Goal: Information Seeking & Learning: Learn about a topic

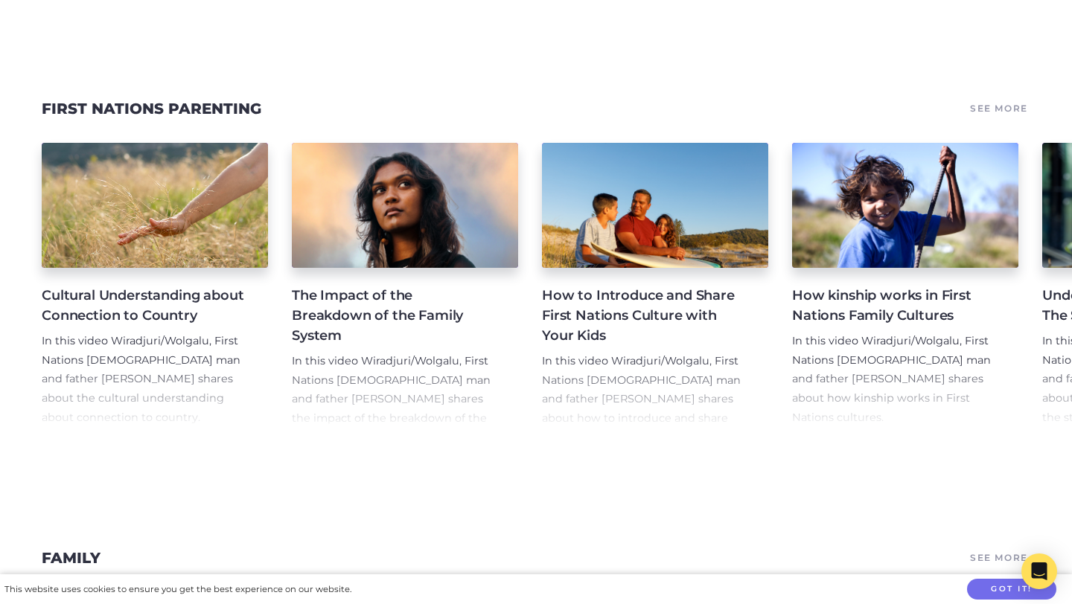
click at [662, 286] on h4 "How to Introduce and Share First Nations Culture with Your Kids" at bounding box center [643, 316] width 202 height 60
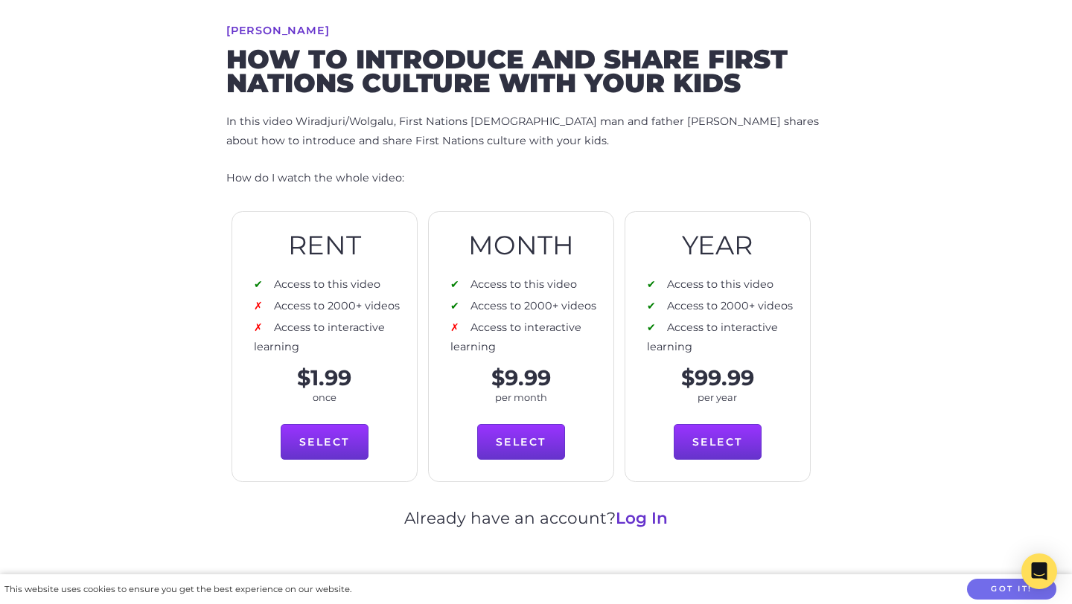
scroll to position [580, 0]
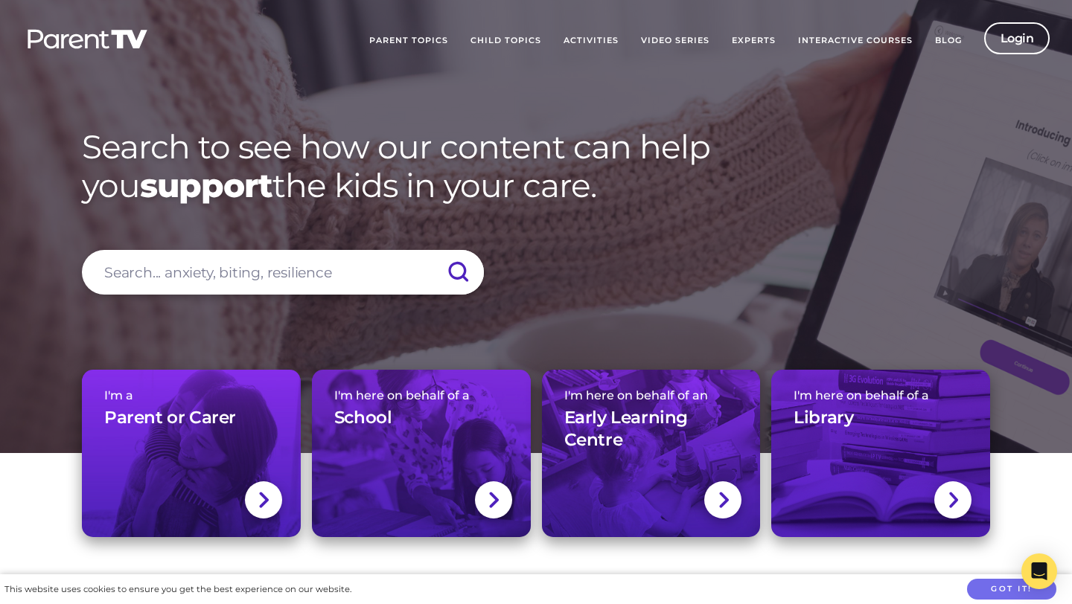
click at [755, 40] on link "Experts" at bounding box center [753, 40] width 66 height 37
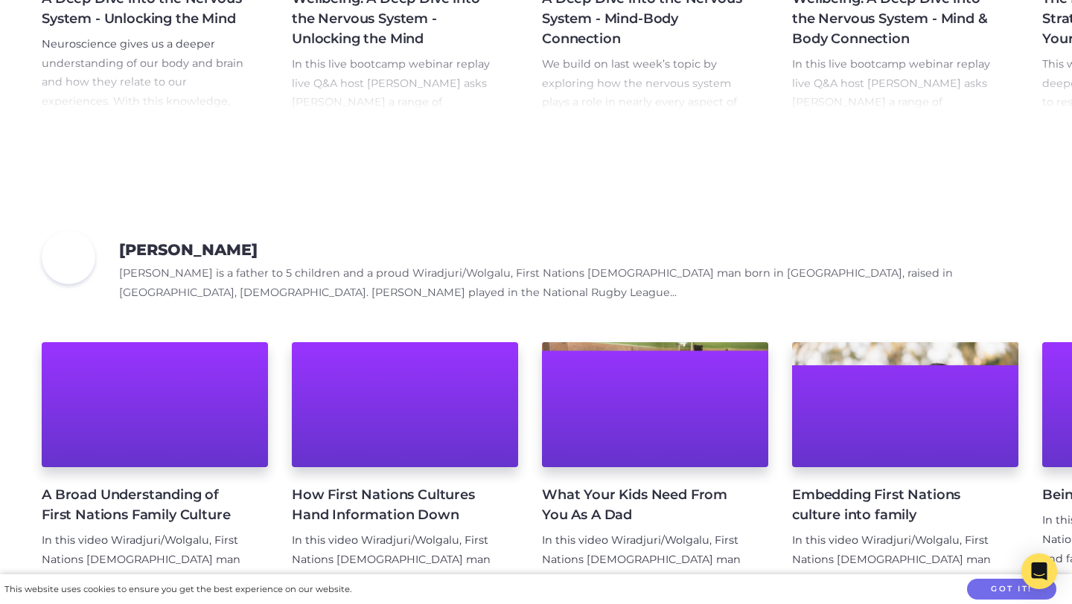
scroll to position [572, 0]
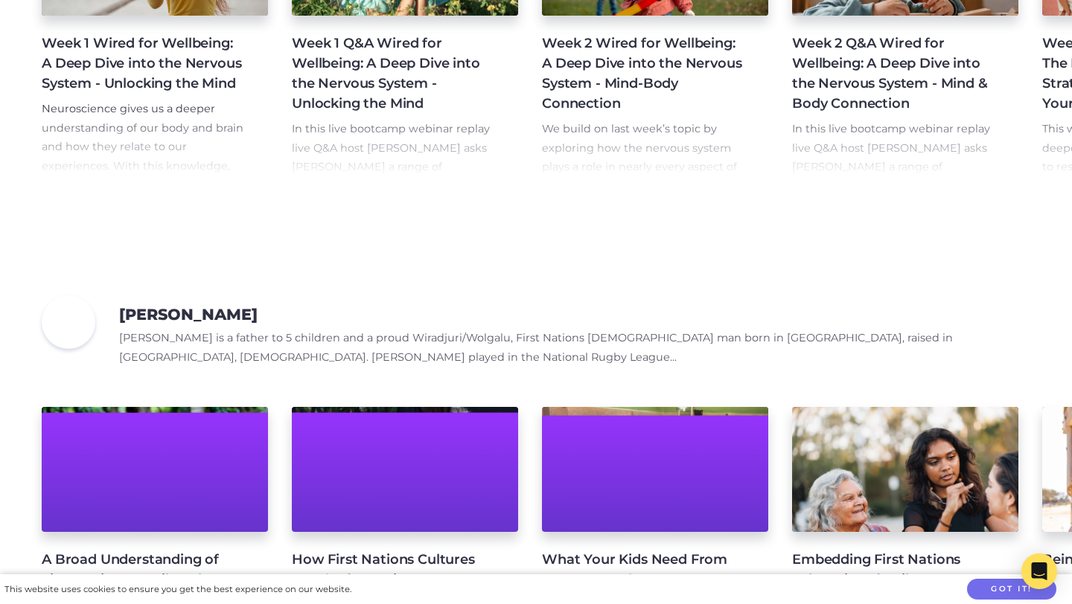
scroll to position [507, 0]
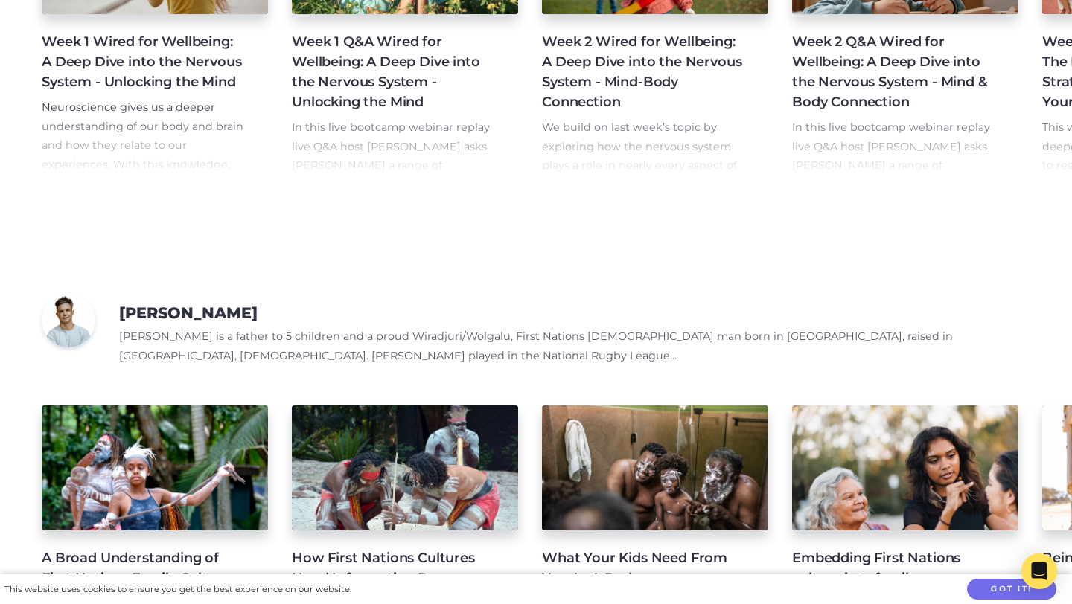
click at [147, 307] on h3 "[PERSON_NAME]" at bounding box center [188, 313] width 138 height 19
